Goal: Transaction & Acquisition: Purchase product/service

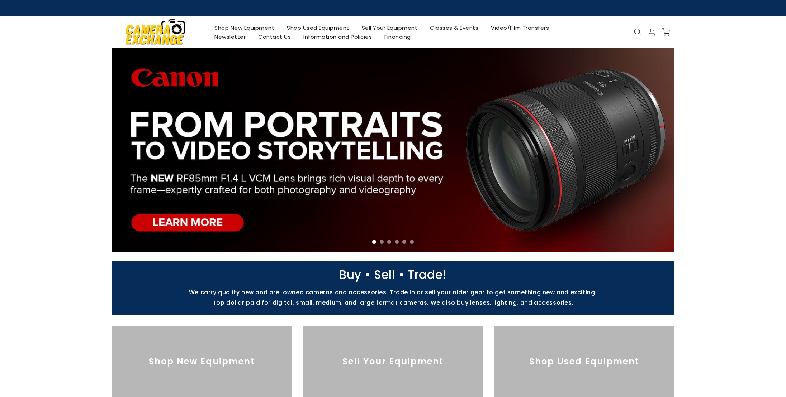
click at [263, 28] on link "Shop New Equipment" at bounding box center [244, 27] width 72 height 9
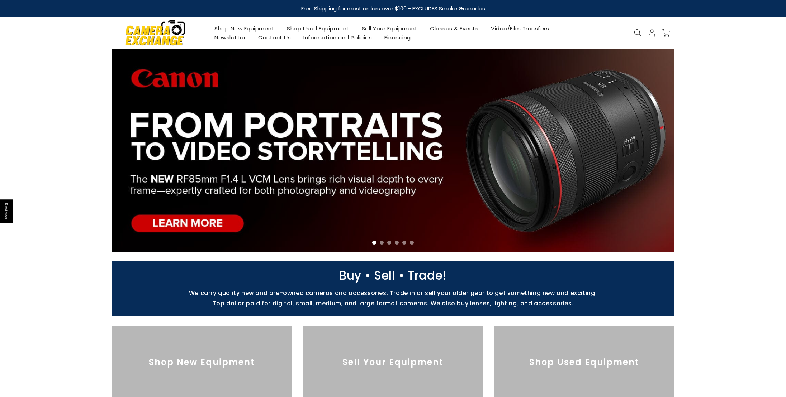
click at [310, 28] on link "Shop Used Equipment" at bounding box center [318, 28] width 75 height 9
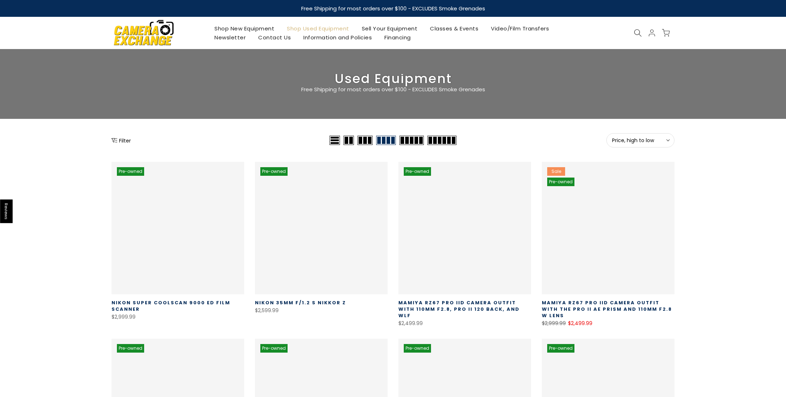
click at [338, 211] on link at bounding box center [321, 228] width 133 height 133
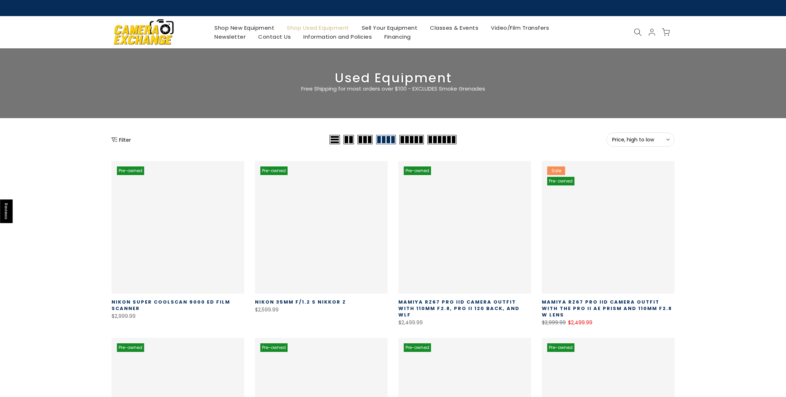
click at [291, 304] on link "Nikon 35mm f/1.2 S Nikkor Z" at bounding box center [300, 302] width 91 height 7
